Goal: Navigation & Orientation: Find specific page/section

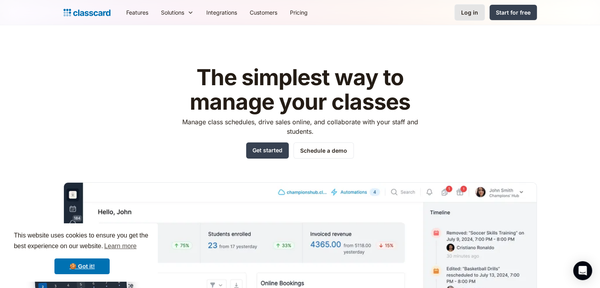
click at [463, 8] on div "Log in" at bounding box center [469, 12] width 17 height 8
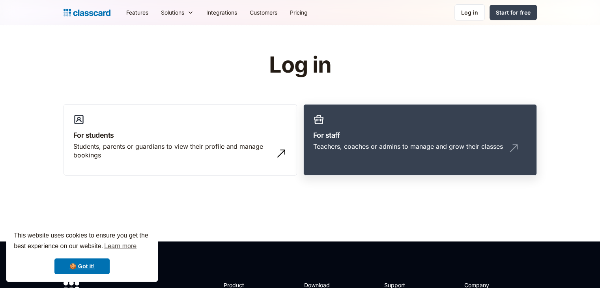
click at [361, 130] on h3 "For staff" at bounding box center [420, 135] width 214 height 11
